Goal: Transaction & Acquisition: Subscribe to service/newsletter

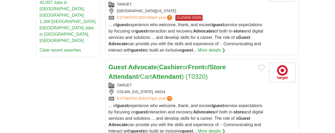
scroll to position [397, 0]
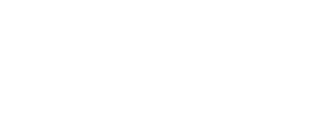
scroll to position [1058, 0]
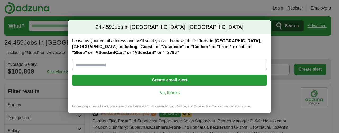
click at [156, 67] on input "Leave us your email address and we'll send you all the new jobs for Jobs in SoM…" at bounding box center [169, 65] width 195 height 11
type input "**********"
click at [153, 79] on button "Create email alert" at bounding box center [169, 80] width 195 height 11
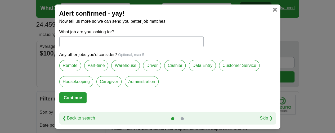
scroll to position [26, 0]
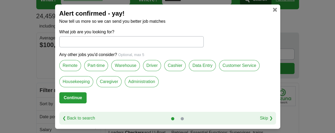
click at [201, 66] on label "Data Entry" at bounding box center [202, 65] width 27 height 11
click at [226, 69] on label "Customer Service" at bounding box center [239, 65] width 40 height 11
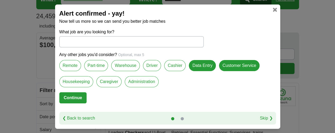
click at [171, 69] on label "Cashier" at bounding box center [174, 65] width 21 height 11
click at [98, 66] on label "Part-time" at bounding box center [96, 65] width 24 height 11
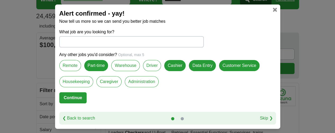
click at [134, 81] on label "Administration" at bounding box center [142, 81] width 34 height 11
click at [102, 45] on input "What job are you looking for?" at bounding box center [131, 41] width 144 height 11
type input "**********"
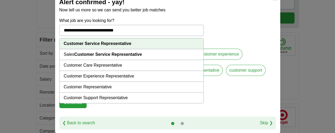
scroll to position [79, 0]
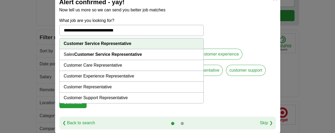
click at [80, 122] on link "❮ Back to search" at bounding box center [78, 123] width 33 height 6
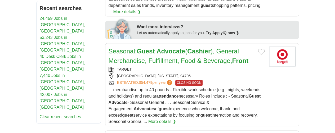
scroll to position [317, 0]
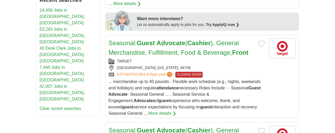
click at [139, 127] on link "Seasonal: Guest Advocate ( Cashier ), General Merchandise, Fulfillment, Food & …" at bounding box center [178, 135] width 140 height 17
